Goal: Task Accomplishment & Management: Manage account settings

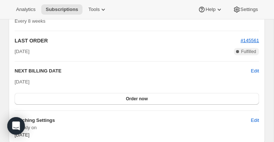
scroll to position [813, 0]
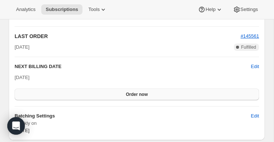
click at [143, 96] on span "Order now" at bounding box center [137, 94] width 22 height 6
click at [143, 96] on span "Click to confirm" at bounding box center [136, 94] width 33 height 6
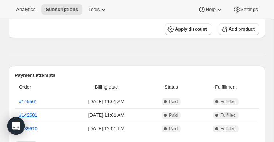
scroll to position [172, 0]
